Goal: Task Accomplishment & Management: Manage account settings

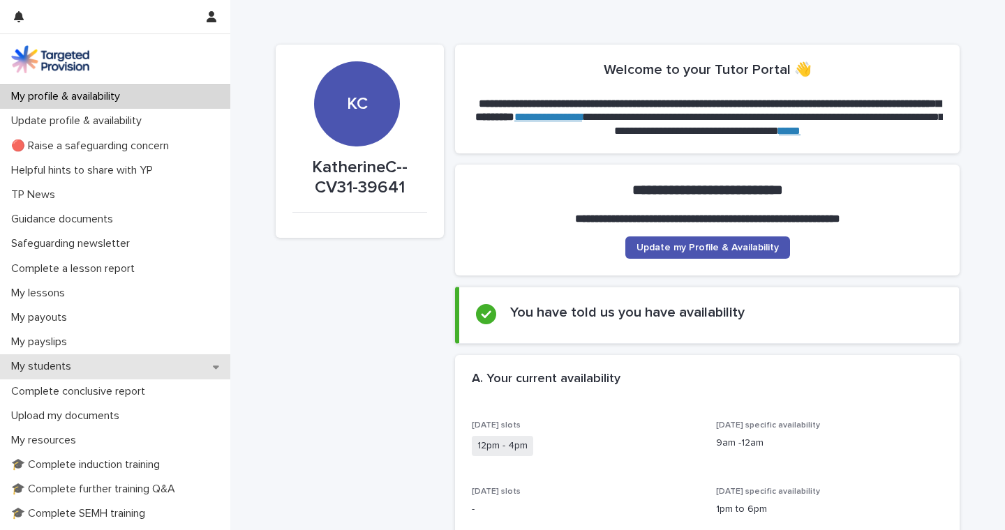
click at [70, 364] on p "My students" at bounding box center [44, 366] width 77 height 13
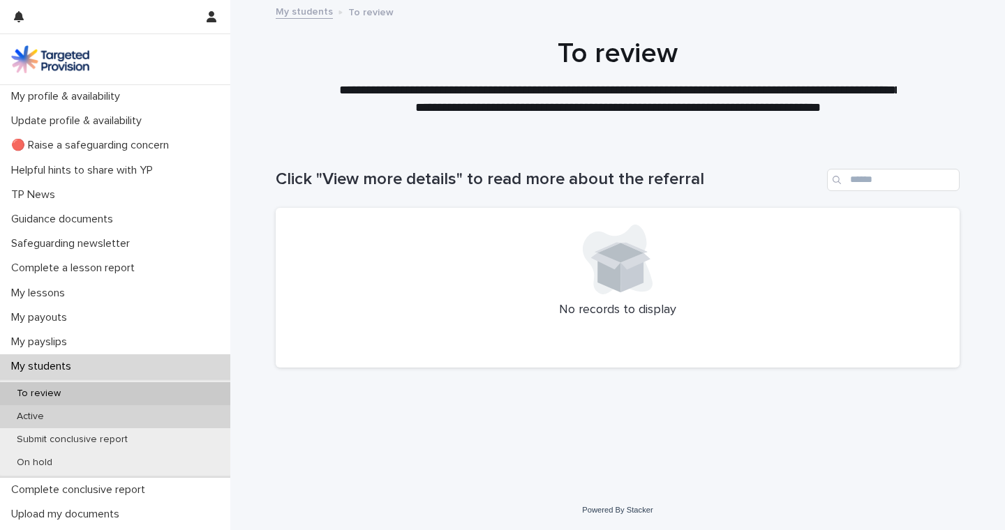
click at [41, 415] on p "Active" at bounding box center [31, 417] width 50 height 12
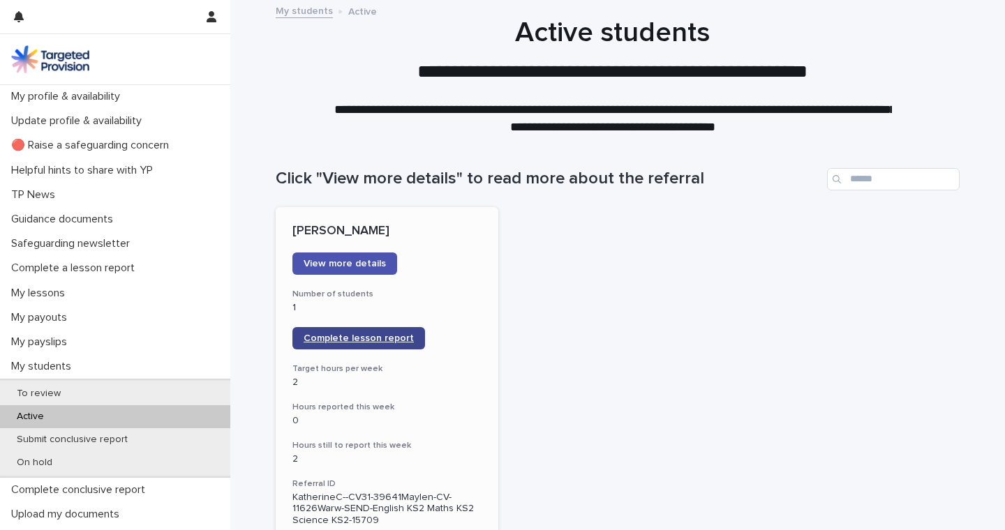
scroll to position [1, 0]
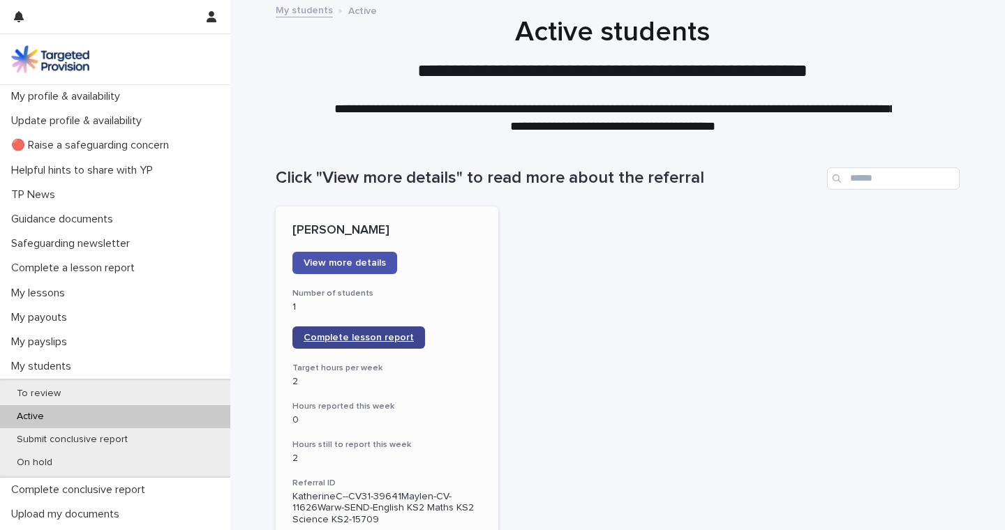
click at [392, 342] on link "Complete lesson report" at bounding box center [358, 338] width 133 height 22
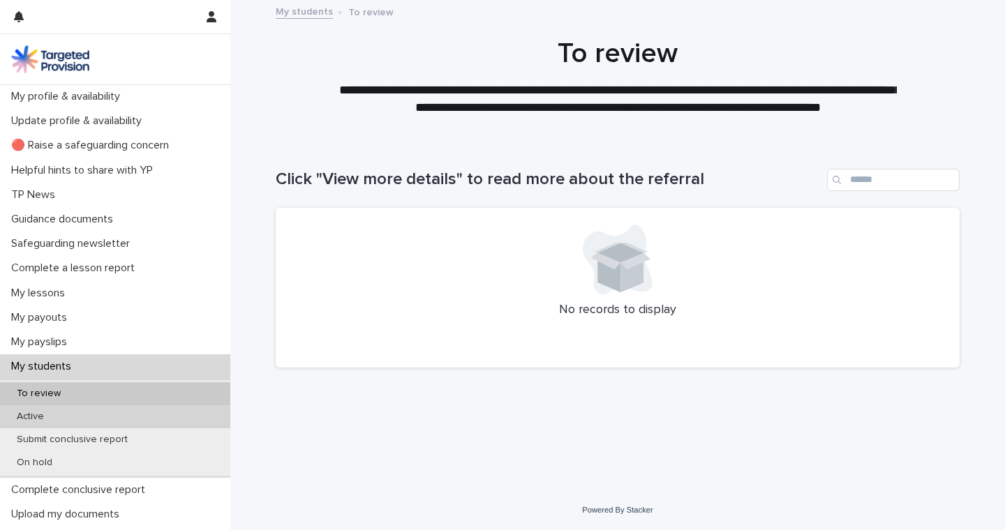
click at [37, 411] on p "Active" at bounding box center [31, 417] width 50 height 12
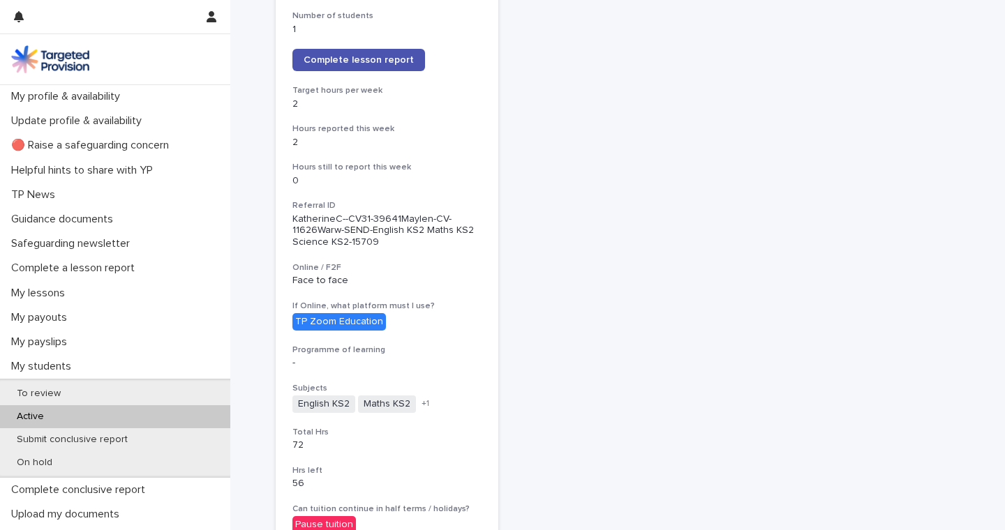
scroll to position [257, 0]
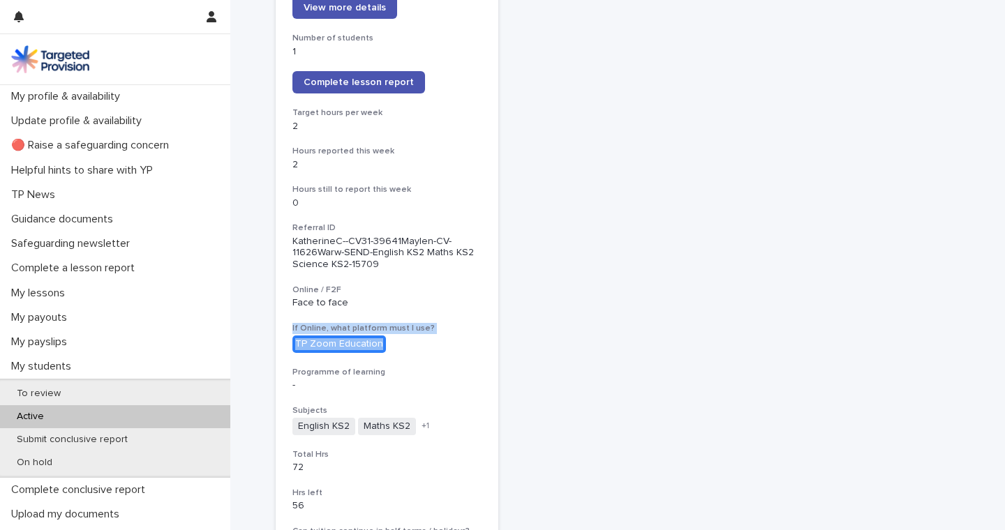
drag, startPoint x: 230, startPoint y: 322, endPoint x: 230, endPoint y: 357, distance: 34.9
click at [230, 357] on div "Loading... Saving… Loading... Saving… Click "View more details" to read more ab…" at bounding box center [617, 456] width 775 height 1145
click at [683, 254] on div "[PERSON_NAME] View more details Number of students 1 Complete lesson report Tar…" at bounding box center [618, 438] width 684 height 974
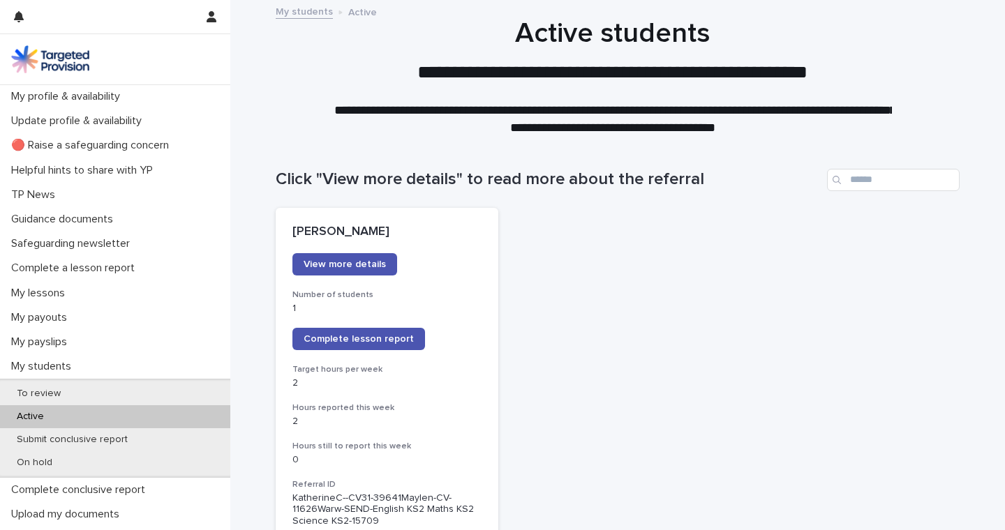
scroll to position [0, 0]
click at [373, 262] on span "View more details" at bounding box center [345, 265] width 82 height 10
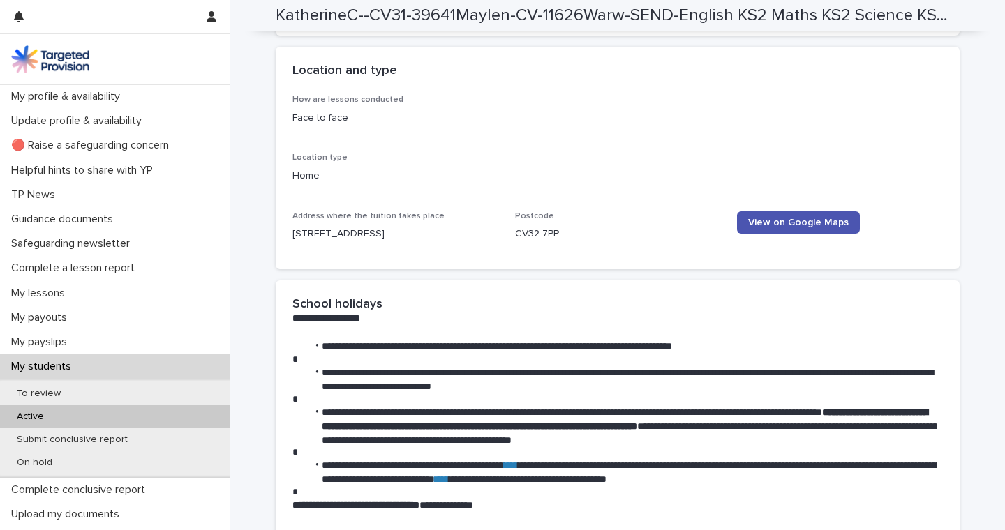
scroll to position [1794, 0]
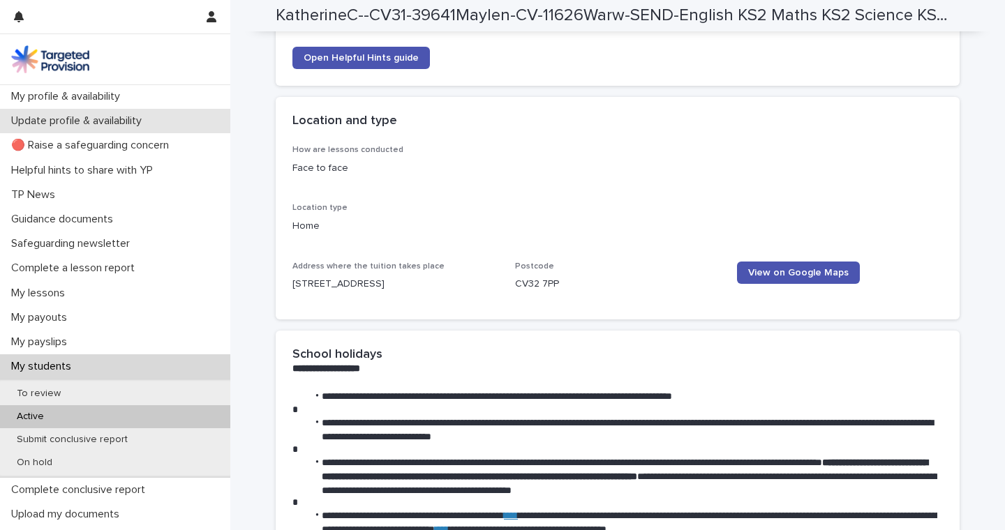
click at [96, 118] on p "Update profile & availability" at bounding box center [79, 120] width 147 height 13
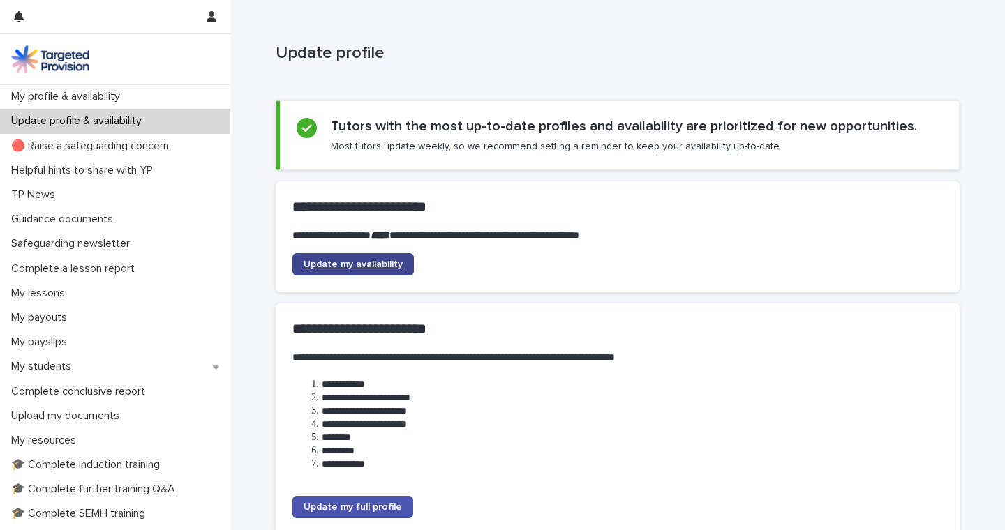
click at [315, 261] on span "Update my availability" at bounding box center [353, 265] width 99 height 10
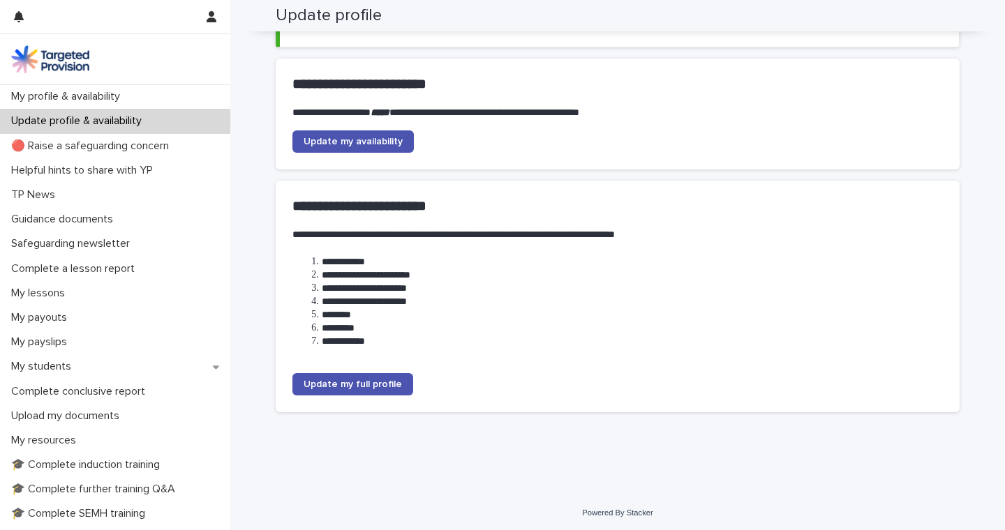
scroll to position [122, 0]
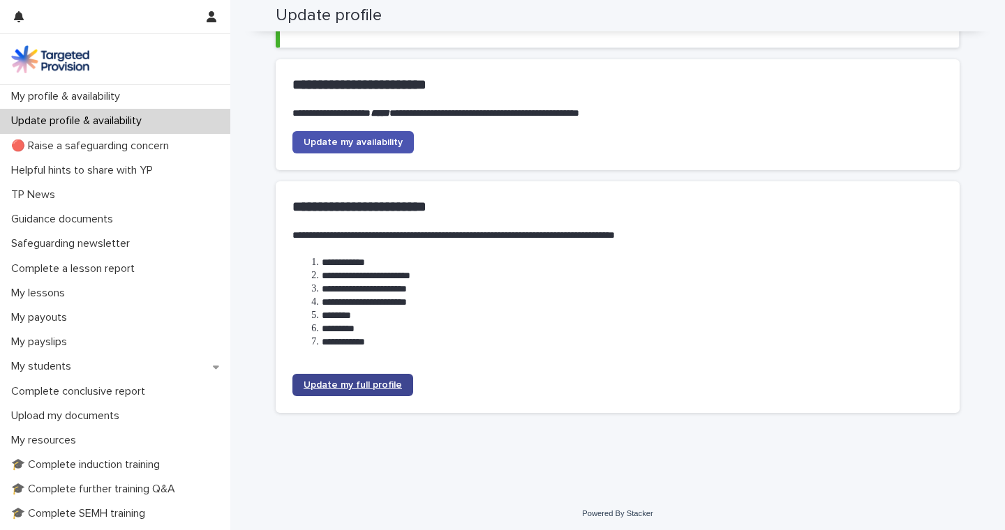
click at [390, 386] on span "Update my full profile" at bounding box center [353, 385] width 98 height 10
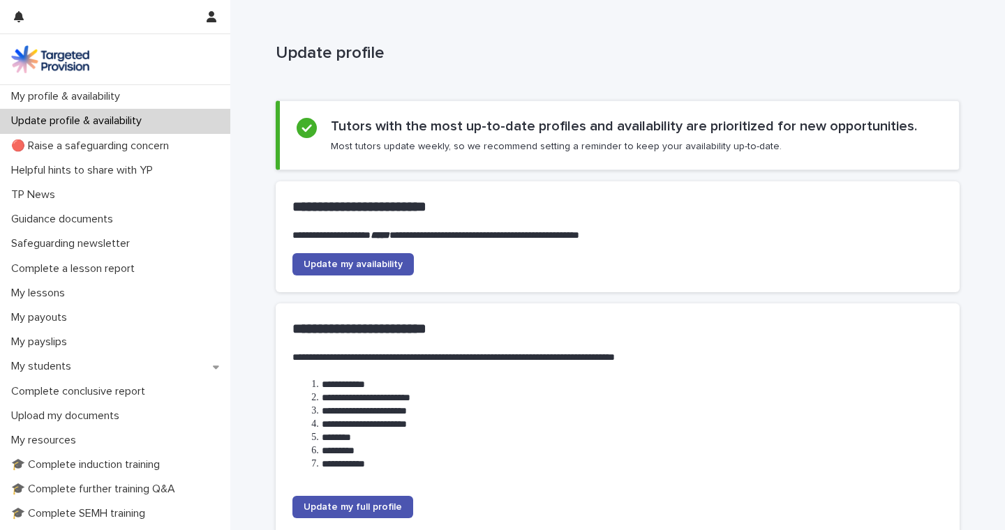
scroll to position [0, 0]
